Goal: Task Accomplishment & Management: Use online tool/utility

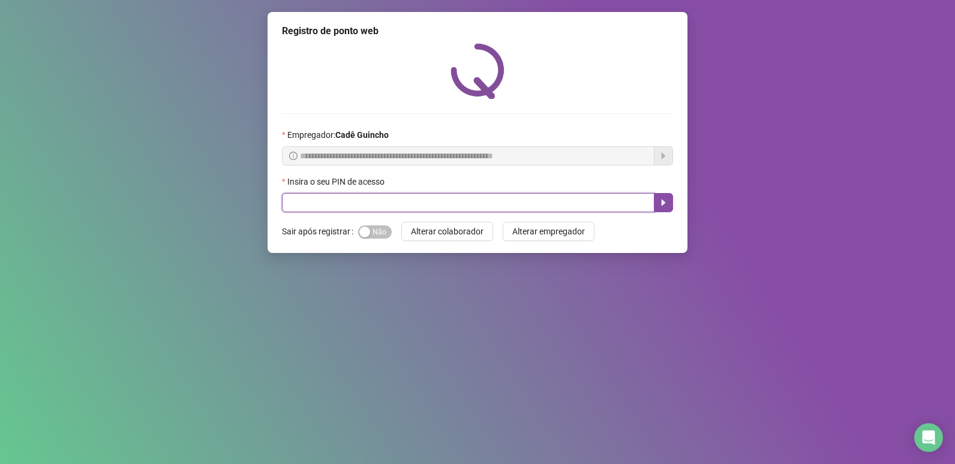
click at [420, 197] on input "text" at bounding box center [468, 202] width 372 height 19
type input "*****"
click at [656, 209] on button "button" at bounding box center [663, 202] width 19 height 19
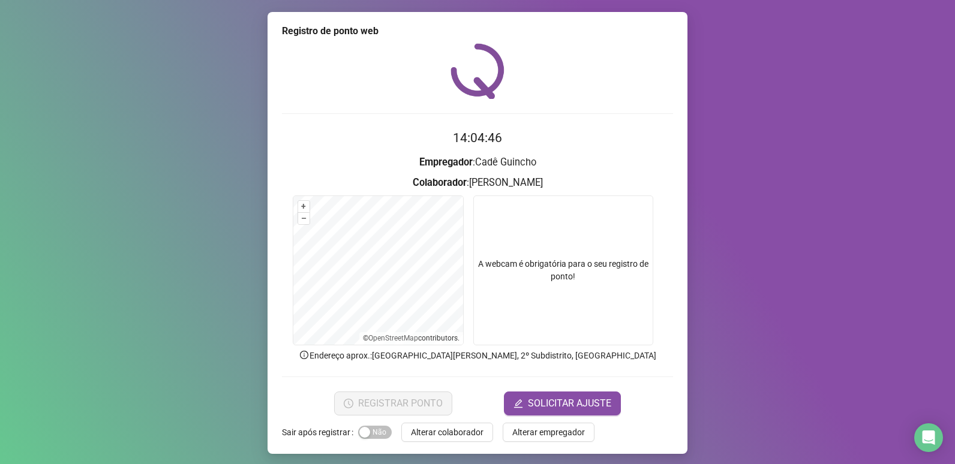
click at [672, 249] on div "Registro de ponto web 14:04:46 Empregador : Cadê Guincho Colaborador : MARCELO …" at bounding box center [477, 233] width 420 height 442
click at [580, 240] on video at bounding box center [563, 270] width 180 height 150
click at [572, 249] on video at bounding box center [563, 270] width 180 height 150
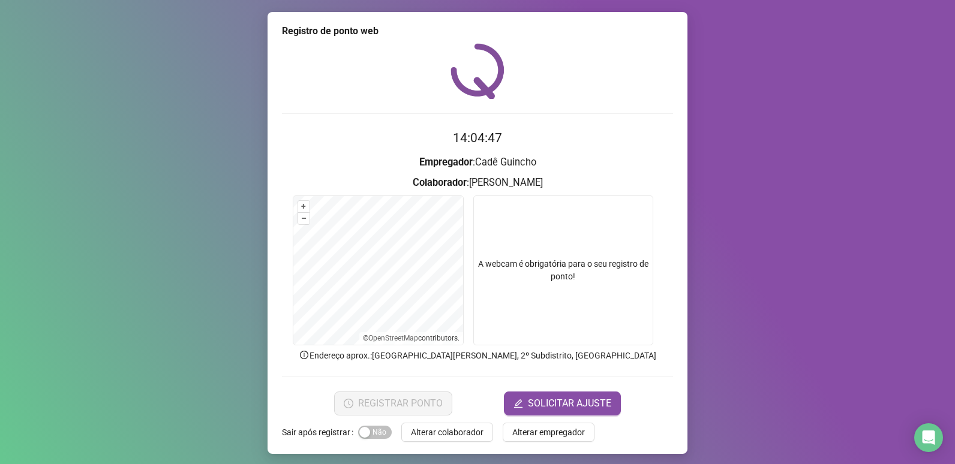
click at [483, 278] on video at bounding box center [563, 270] width 180 height 150
drag, startPoint x: 654, startPoint y: 2, endPoint x: 68, endPoint y: 22, distance: 586.2
click at [215, 200] on div "Registro de ponto web 14:04:59 Empregador : Cadê Guincho Colaborador : MARCELO …" at bounding box center [477, 232] width 955 height 464
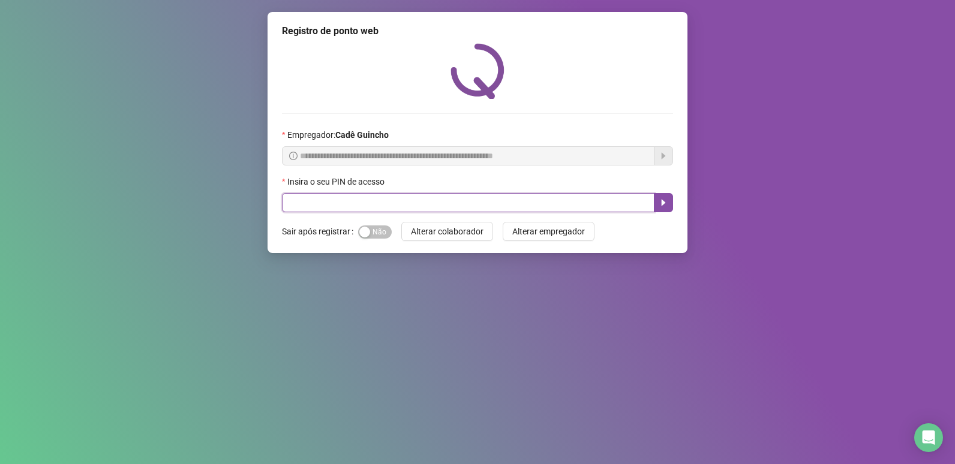
click at [380, 200] on input "text" at bounding box center [468, 202] width 372 height 19
type input "*****"
click at [655, 201] on button "button" at bounding box center [663, 202] width 19 height 19
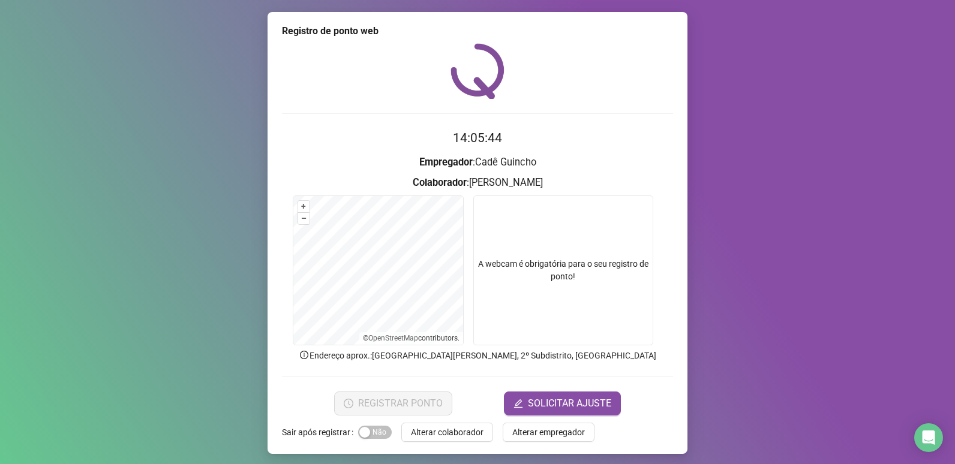
click at [504, 295] on video at bounding box center [563, 270] width 180 height 150
click at [514, 287] on video at bounding box center [563, 270] width 180 height 150
click at [569, 243] on video at bounding box center [563, 270] width 180 height 150
click at [516, 155] on h3 "Empregador : Cadê Guincho" at bounding box center [477, 163] width 391 height 16
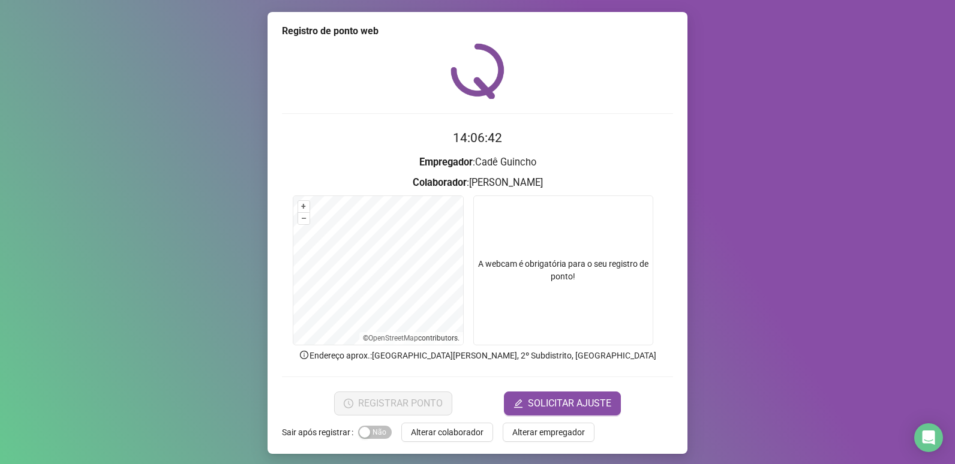
click at [569, 240] on video at bounding box center [563, 270] width 180 height 150
drag, startPoint x: 569, startPoint y: 240, endPoint x: 535, endPoint y: 261, distance: 39.6
click at [567, 242] on video at bounding box center [563, 270] width 180 height 150
click at [535, 261] on video at bounding box center [563, 270] width 180 height 150
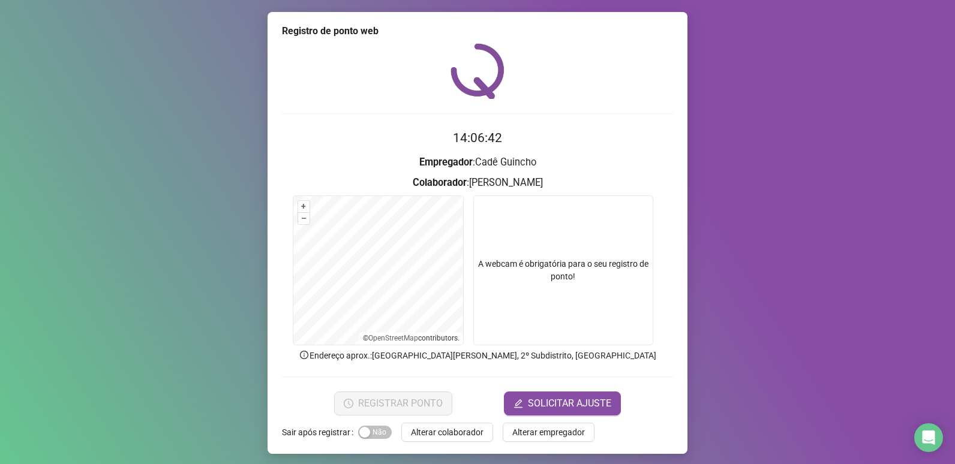
click at [535, 261] on video at bounding box center [563, 270] width 180 height 150
